Goal: Find specific page/section: Find specific page/section

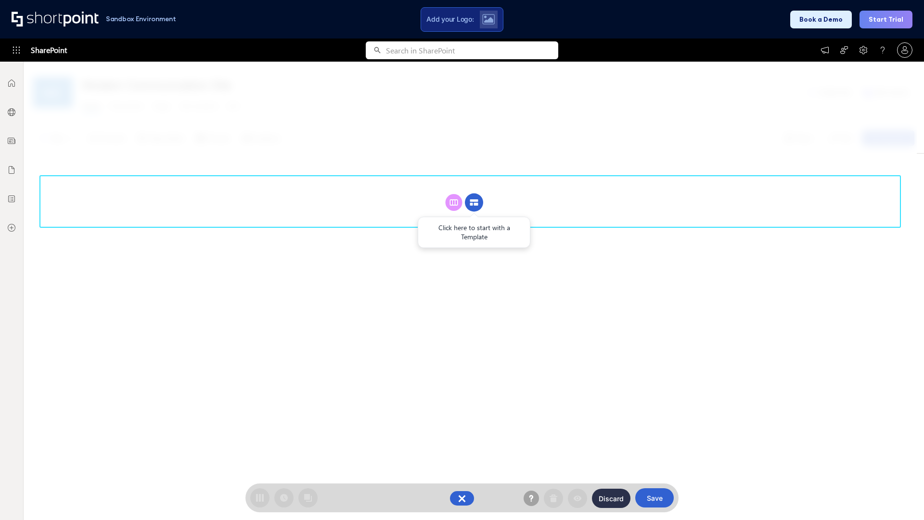
click at [474, 194] on circle at bounding box center [474, 203] width 18 height 18
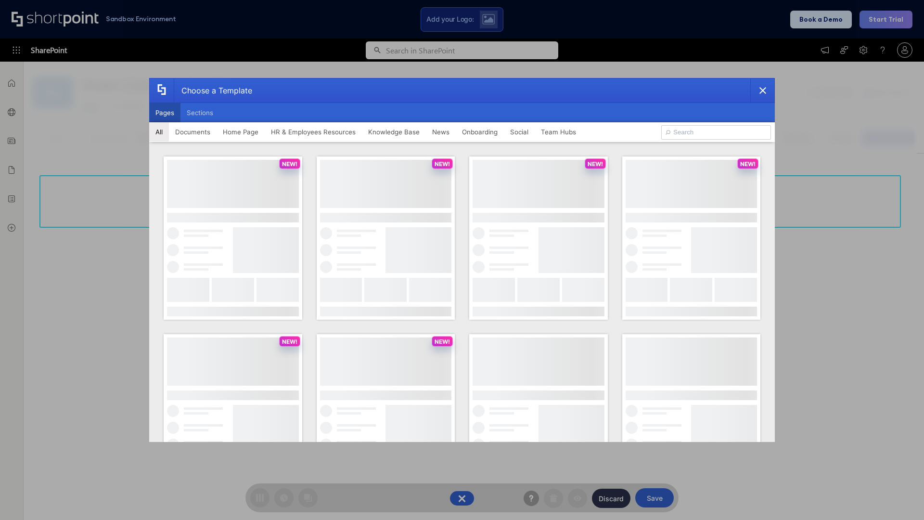
scroll to position [132, 0]
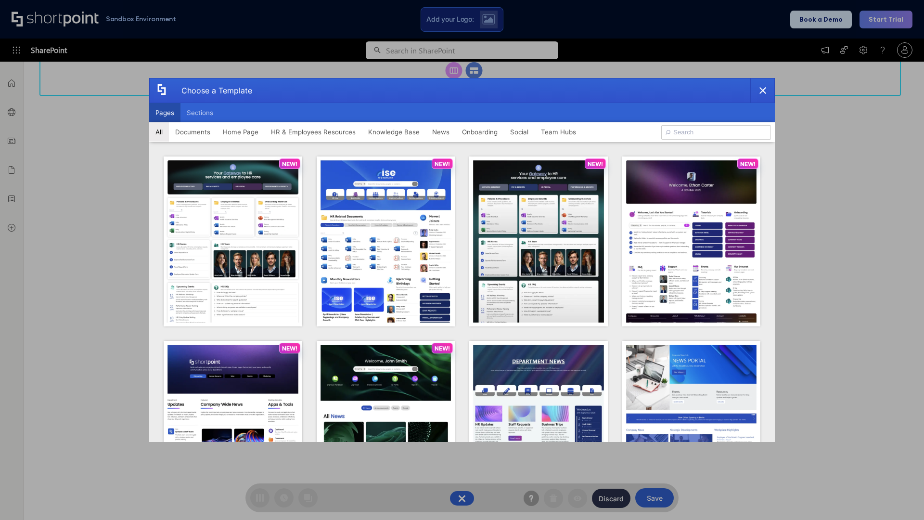
click at [165, 113] on button "Pages" at bounding box center [164, 112] width 31 height 19
type input "News Portal 5"
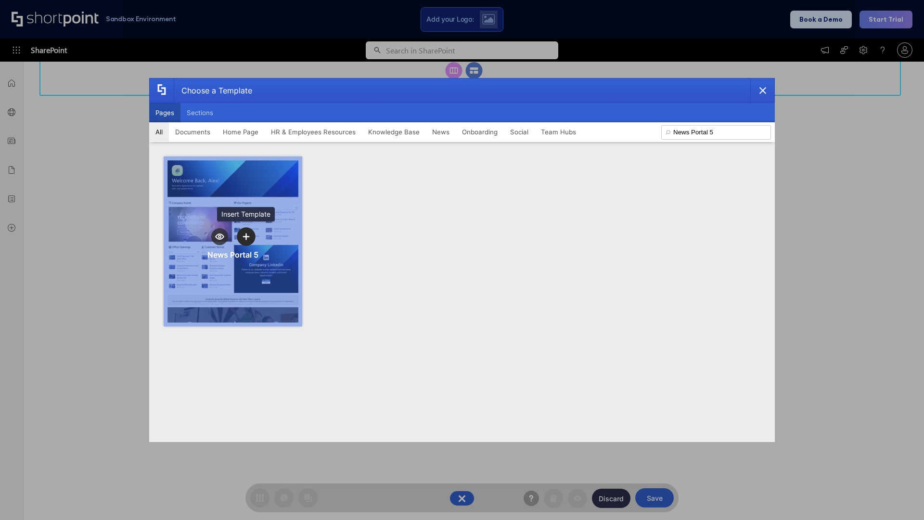
click at [246, 236] on icon "template selector" at bounding box center [246, 236] width 7 height 7
